Goal: Information Seeking & Learning: Learn about a topic

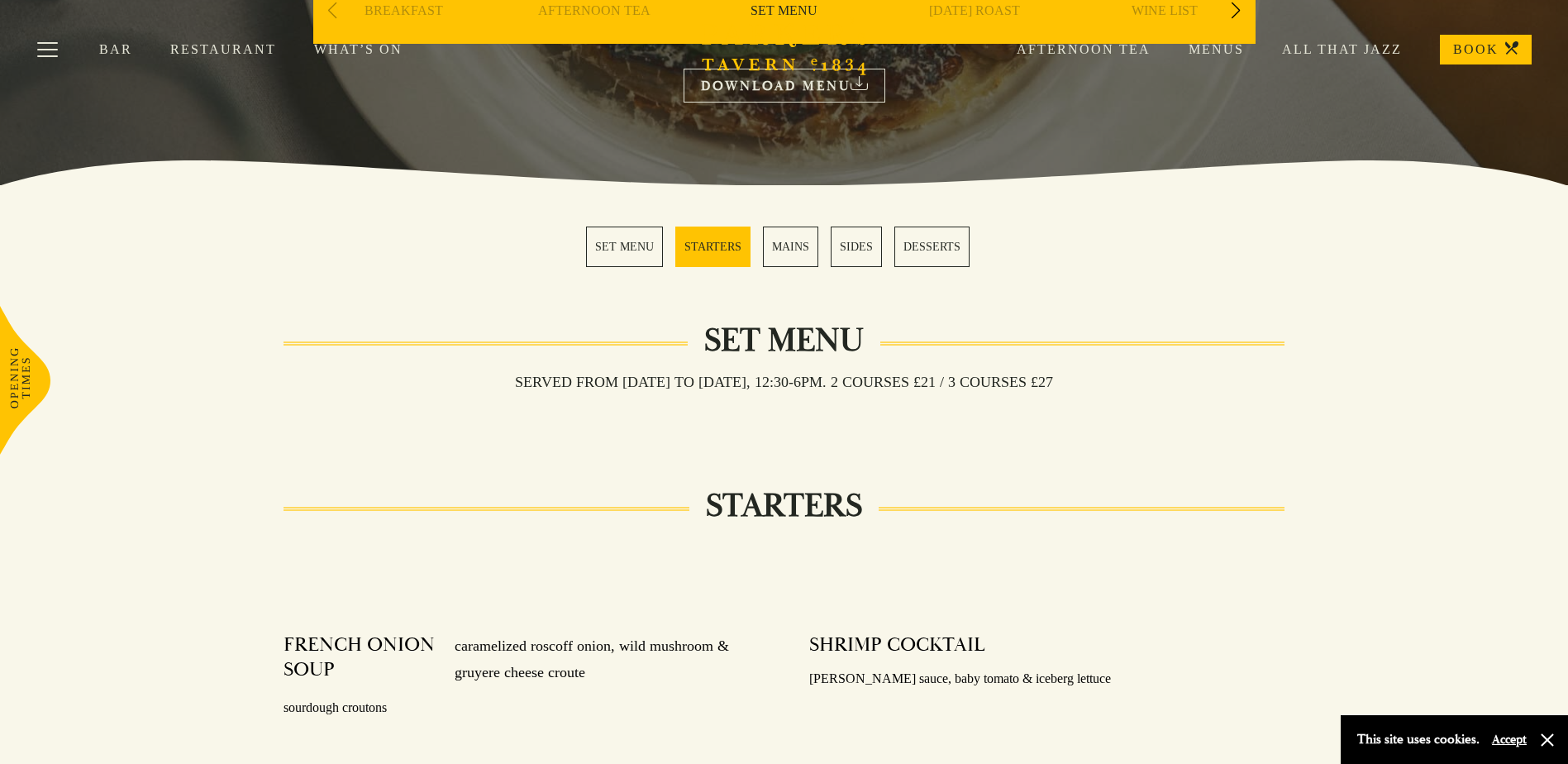
scroll to position [331, 0]
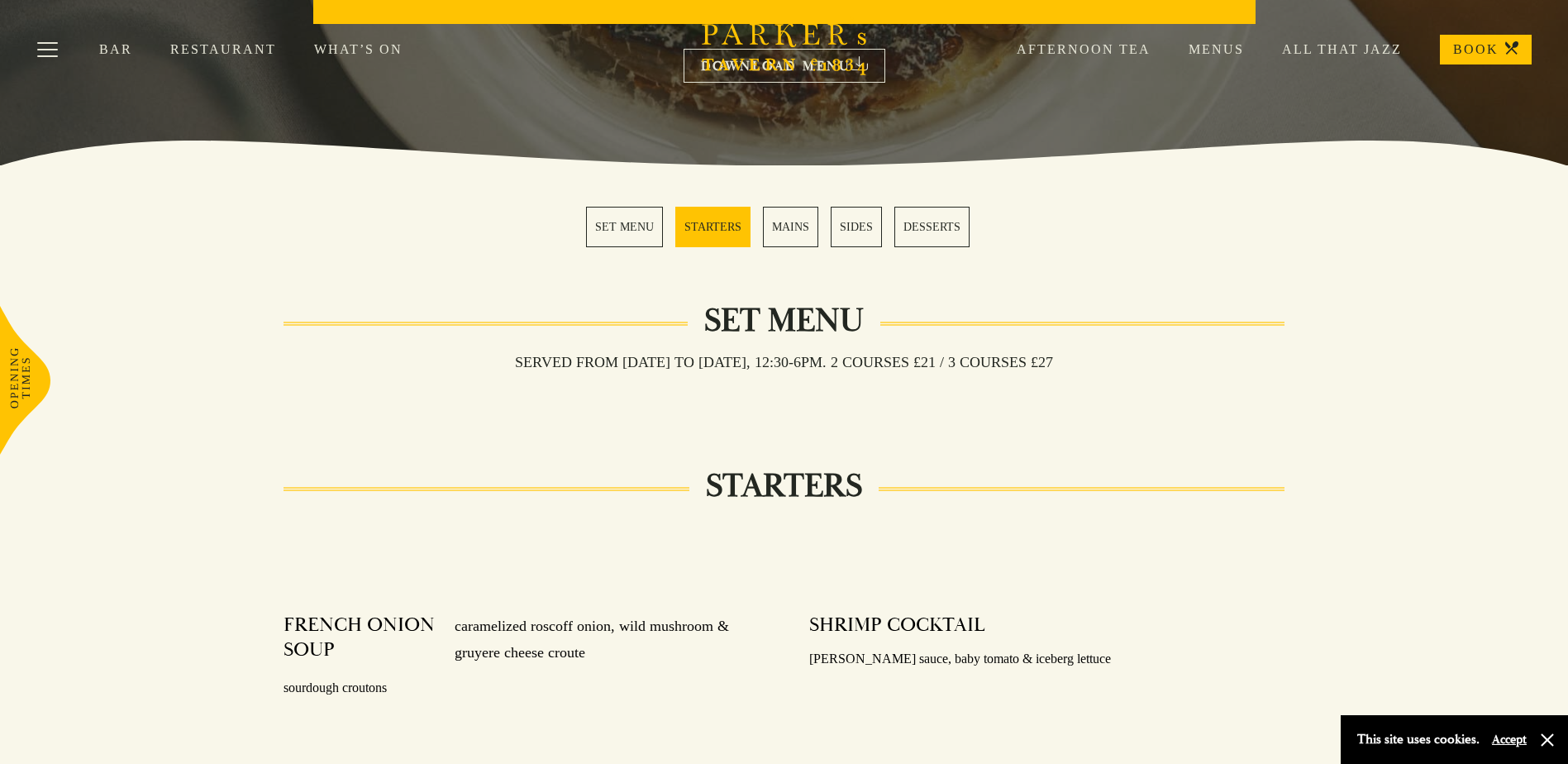
click at [1503, 737] on button "Accept" at bounding box center [1508, 739] width 34 height 16
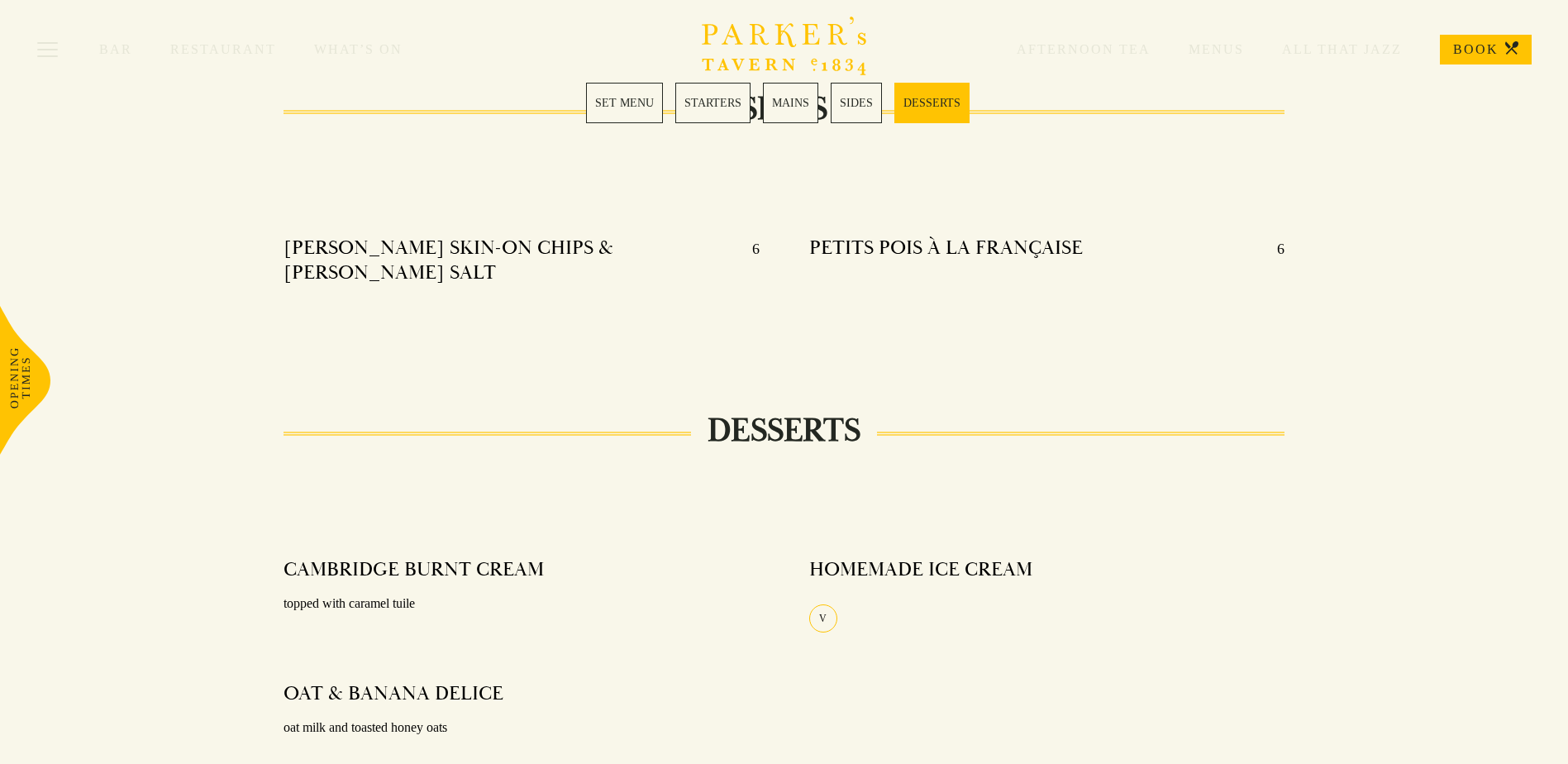
scroll to position [1901, 0]
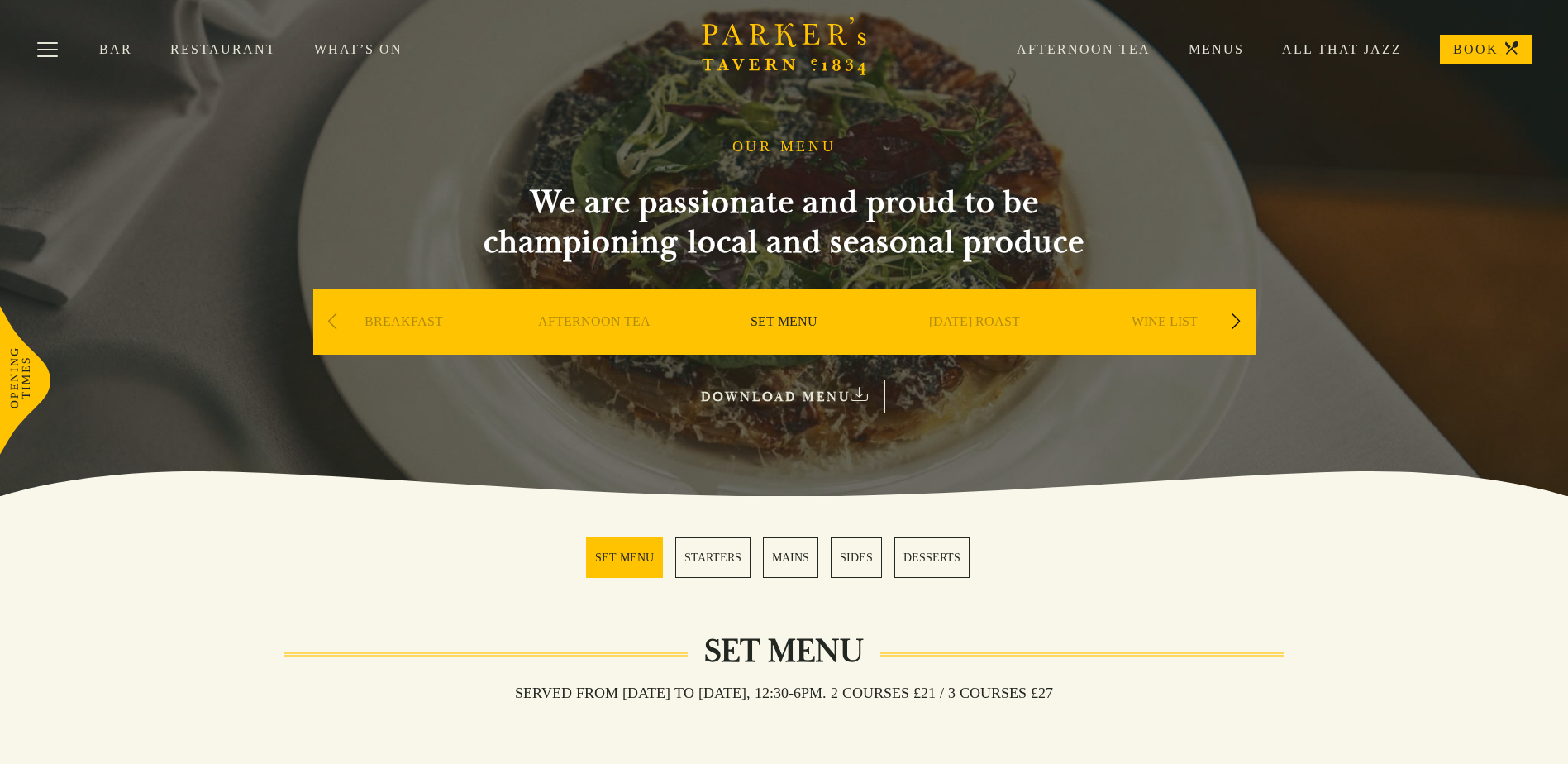
click at [398, 321] on link "BREAKFAST" at bounding box center [404, 346] width 79 height 66
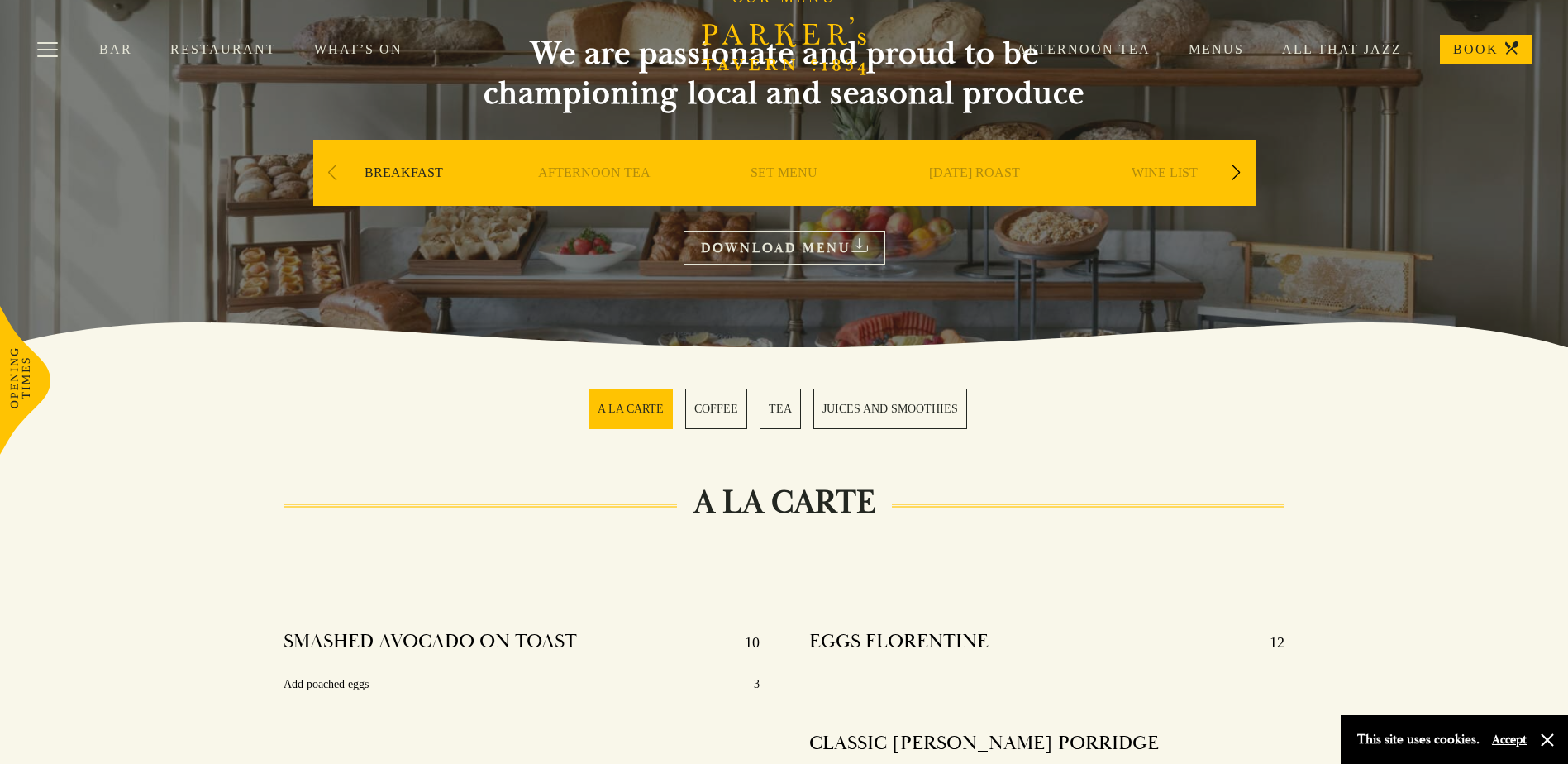
scroll to position [165, 0]
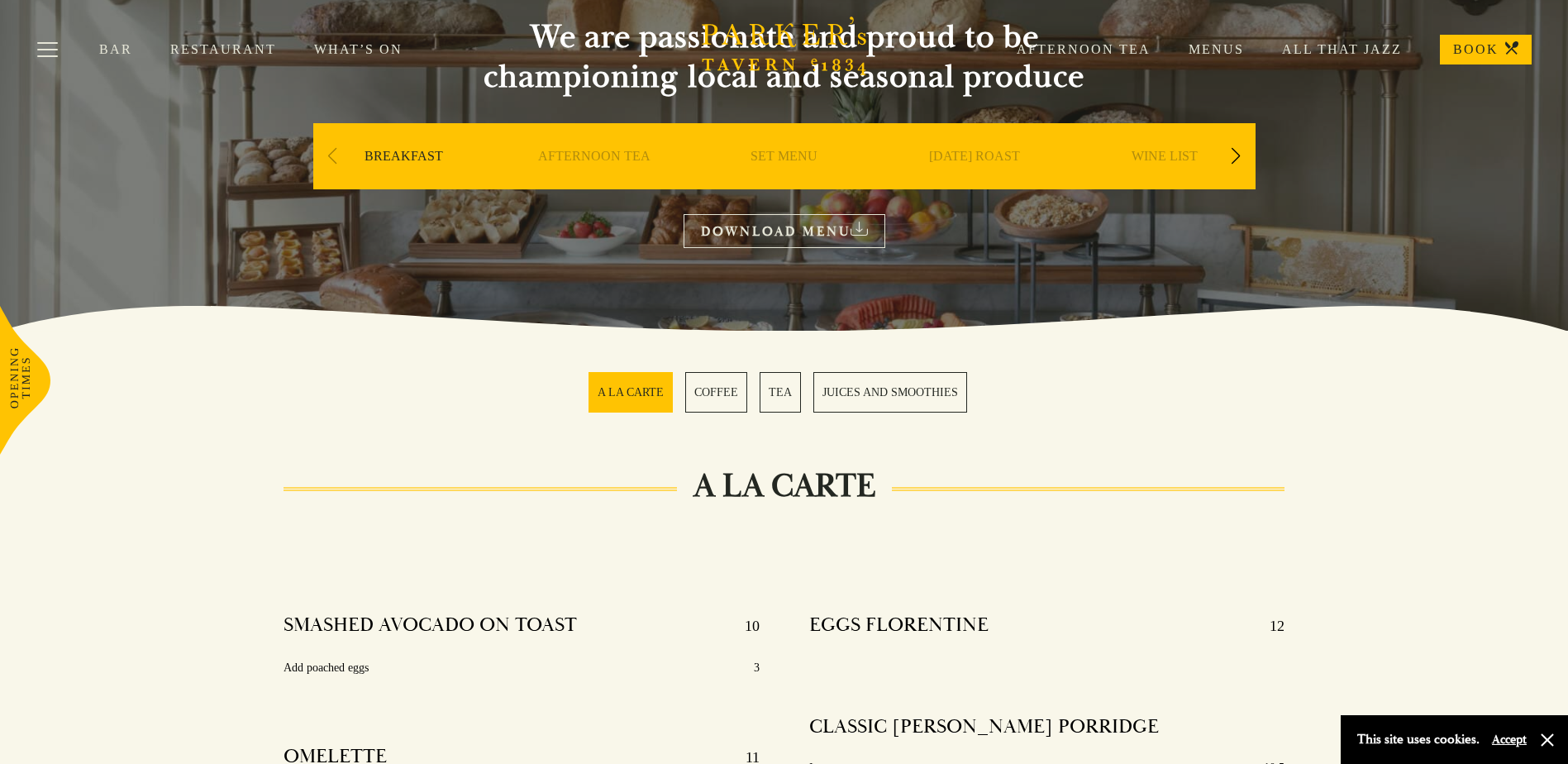
click at [1513, 737] on button "Accept" at bounding box center [1508, 739] width 34 height 16
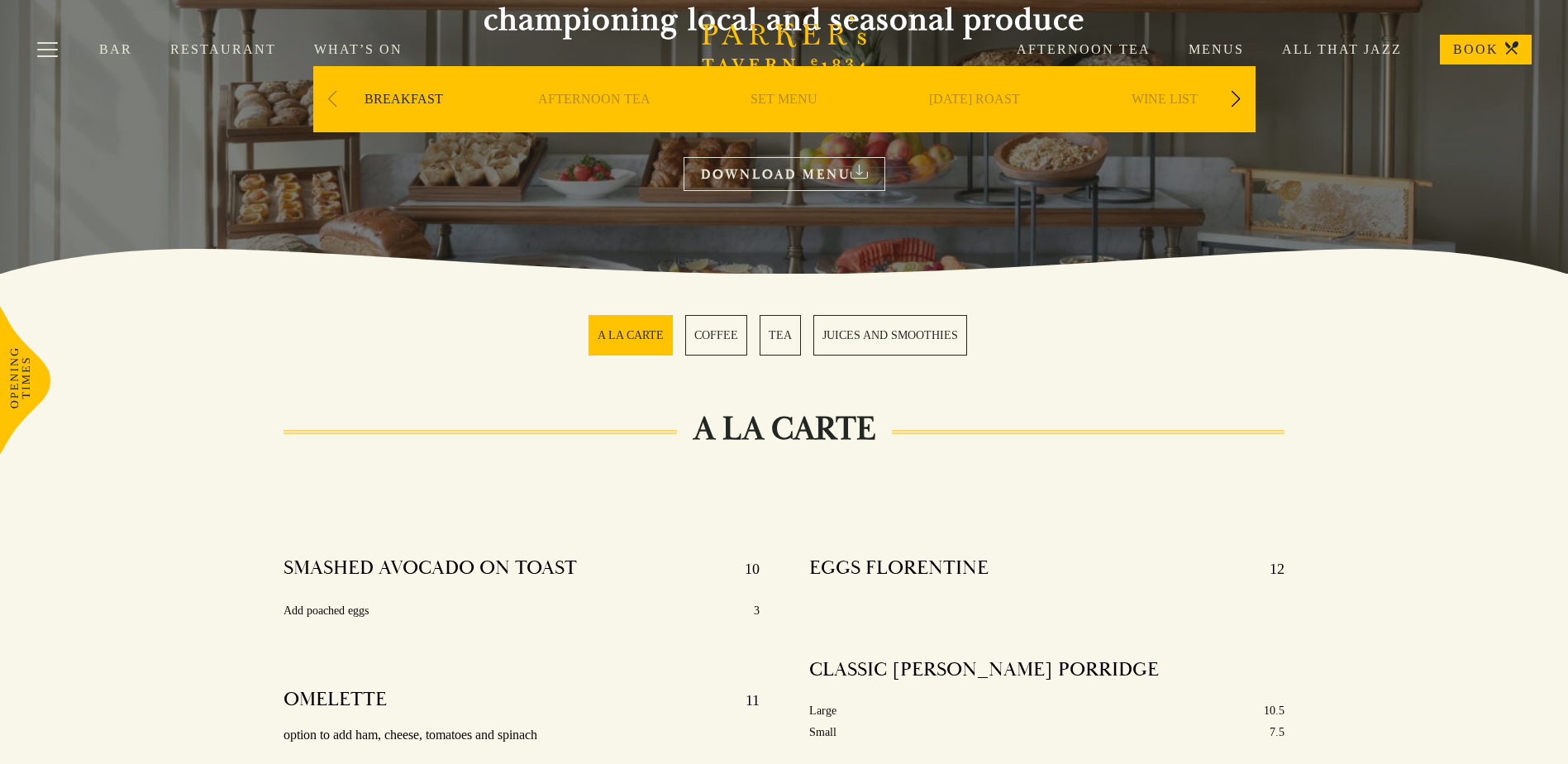
scroll to position [0, 0]
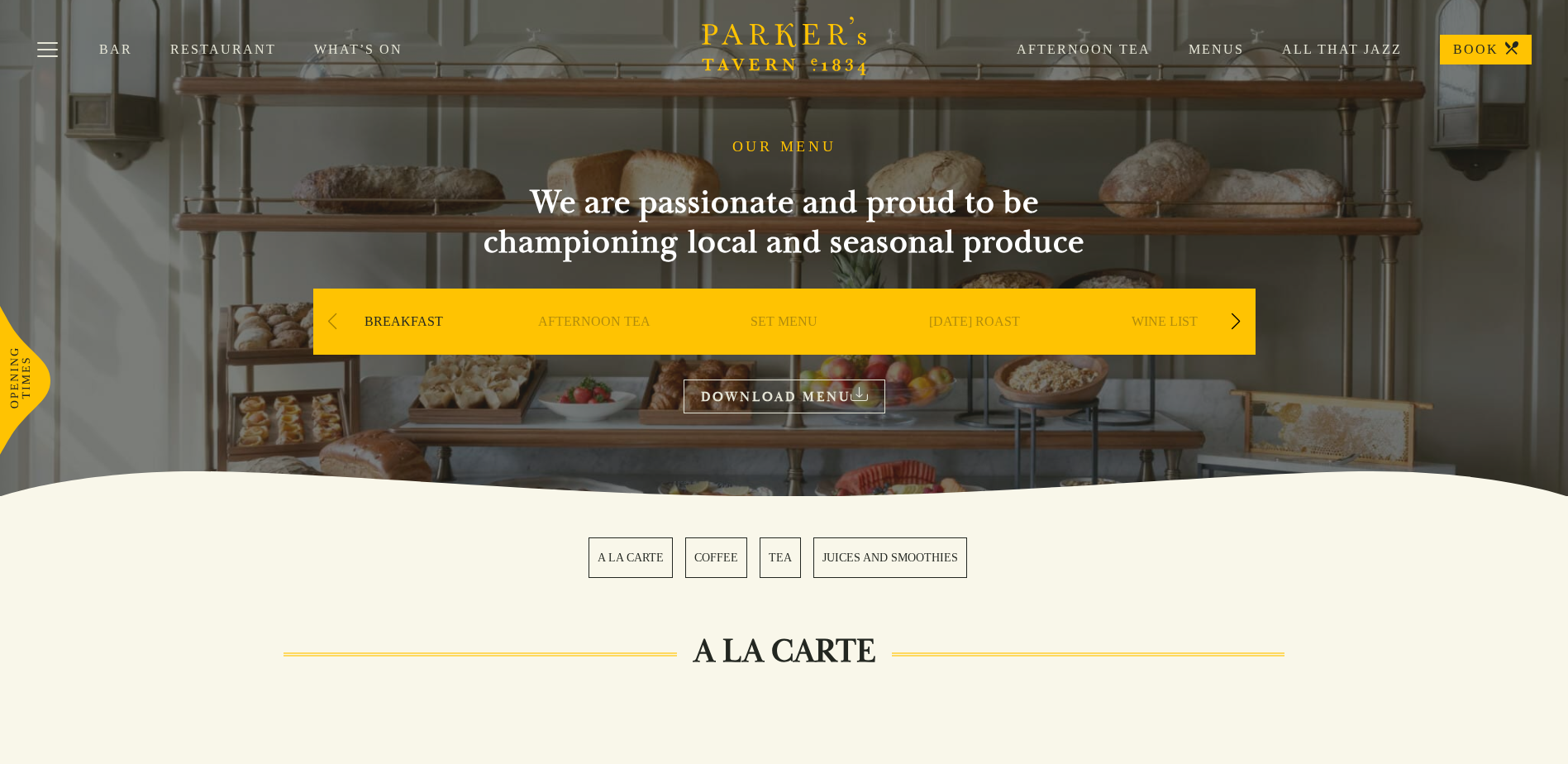
click at [969, 320] on link "[DATE] ROAST" at bounding box center [974, 346] width 91 height 66
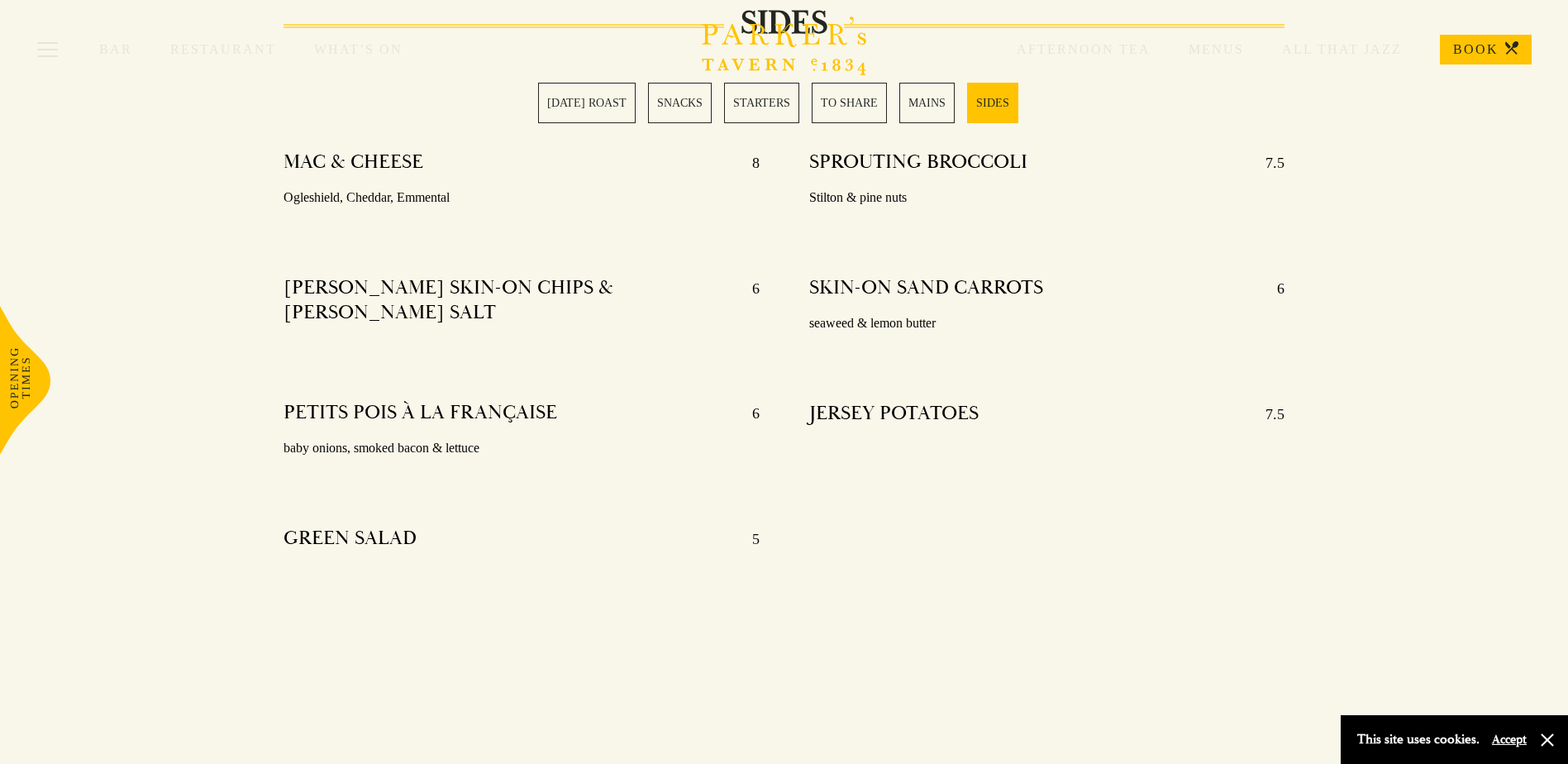
scroll to position [3885, 0]
